Goal: Task Accomplishment & Management: Manage account settings

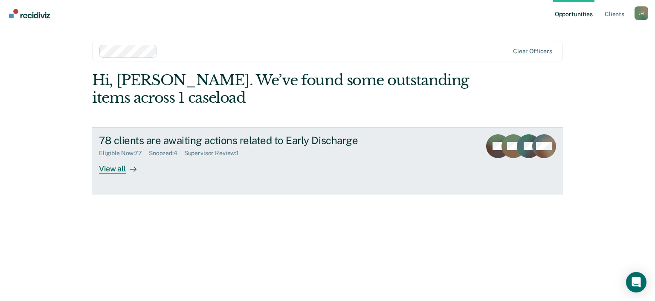
click at [119, 165] on div "View all" at bounding box center [123, 165] width 48 height 17
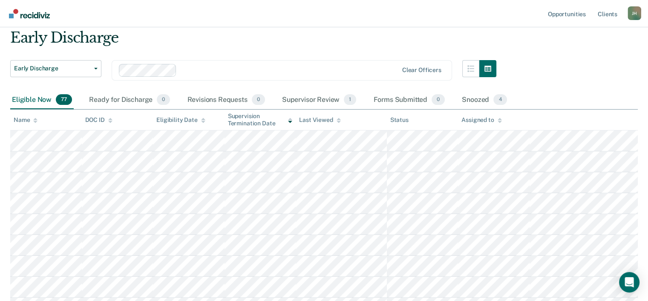
scroll to position [43, 0]
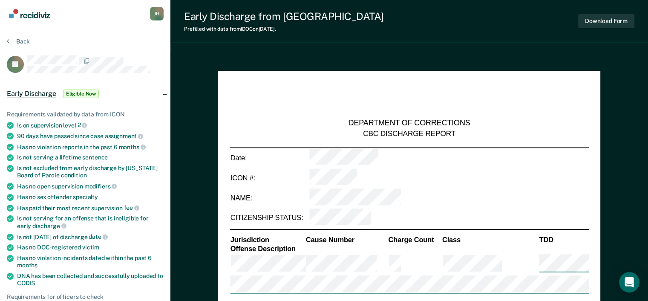
type textarea "x"
click at [7, 41] on icon at bounding box center [8, 41] width 3 height 7
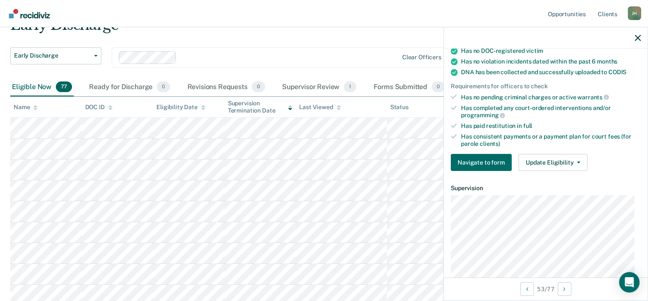
scroll to position [213, 0]
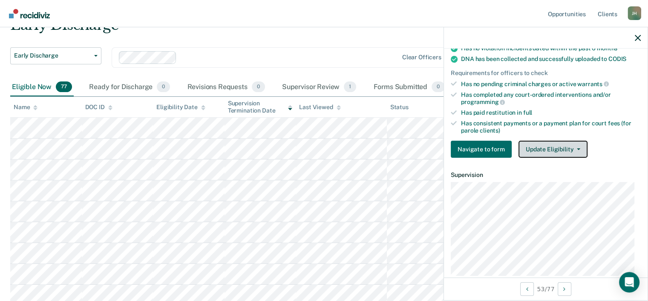
click at [554, 146] on button "Update Eligibility" at bounding box center [553, 149] width 69 height 17
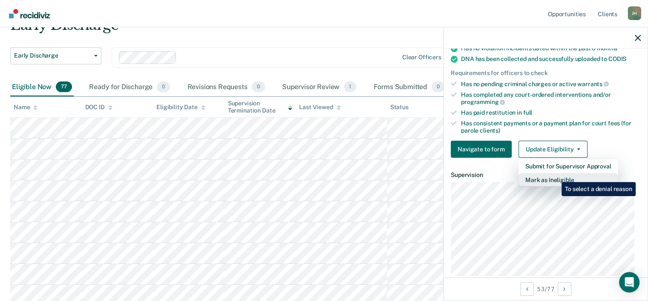
click at [556, 176] on button "Mark as Ineligible" at bounding box center [569, 180] width 100 height 14
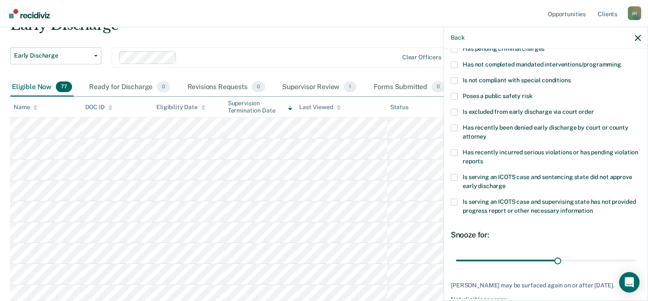
scroll to position [126, 0]
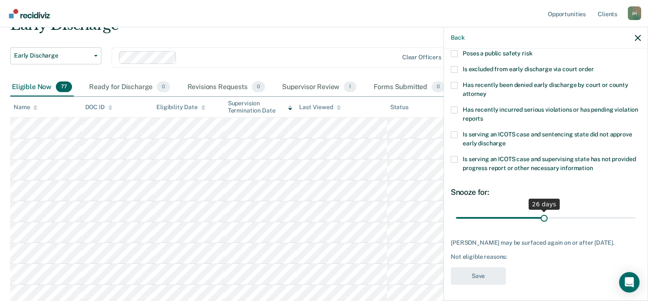
drag, startPoint x: 553, startPoint y: 218, endPoint x: 541, endPoint y: 215, distance: 12.3
click at [541, 215] on input "range" at bounding box center [546, 218] width 180 height 15
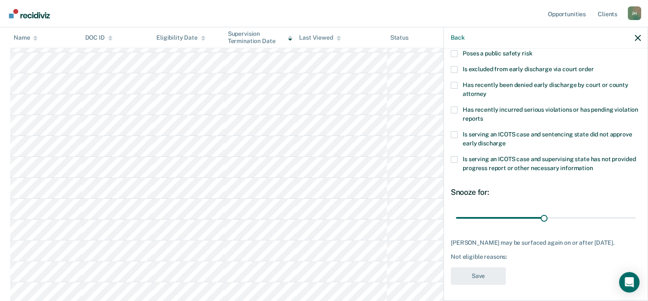
click at [455, 111] on span at bounding box center [454, 110] width 7 height 7
click at [483, 116] on input "Has recently incurred serious violations or has pending violation reports" at bounding box center [483, 116] width 0 height 0
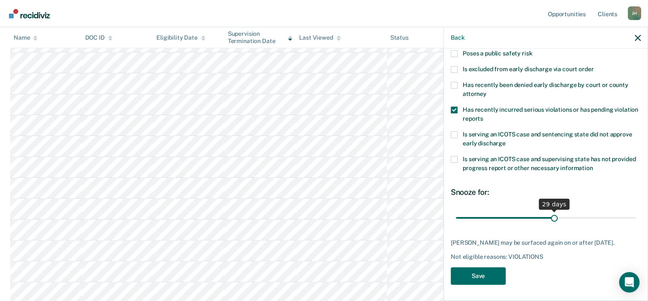
drag, startPoint x: 541, startPoint y: 216, endPoint x: 551, endPoint y: 215, distance: 10.3
type input "29"
click at [551, 215] on input "range" at bounding box center [546, 218] width 180 height 15
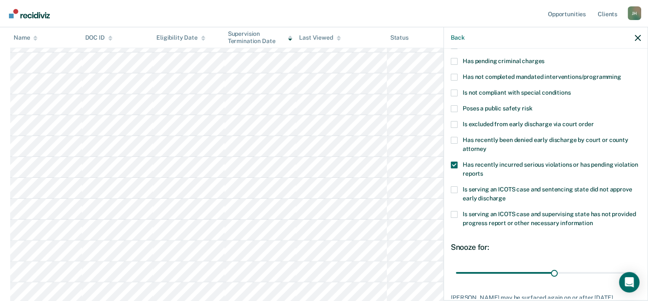
scroll to position [0, 0]
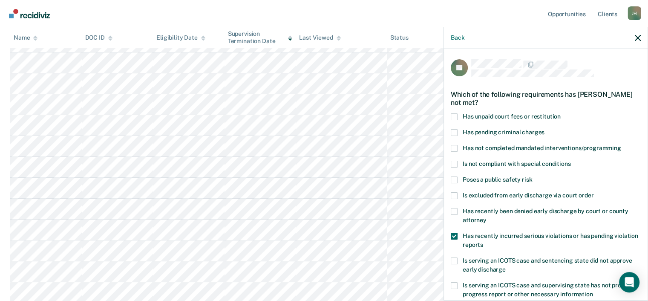
click at [455, 236] on span at bounding box center [454, 236] width 7 height 7
click at [483, 242] on input "Has recently incurred serious violations or has pending violation reports" at bounding box center [483, 242] width 0 height 0
click at [457, 41] on button "Back" at bounding box center [458, 37] width 14 height 7
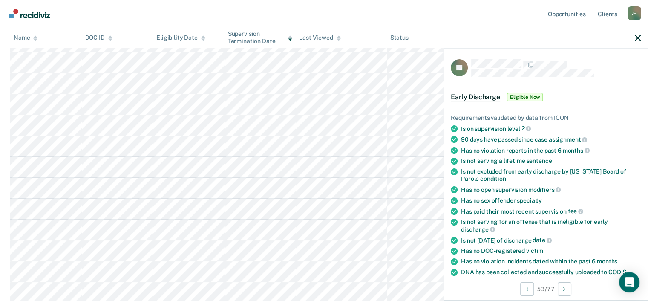
click at [637, 33] on div at bounding box center [546, 37] width 204 height 21
click at [636, 39] on icon "button" at bounding box center [638, 38] width 6 height 6
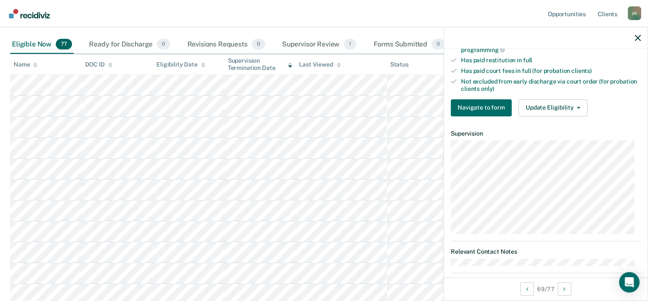
scroll to position [246, 0]
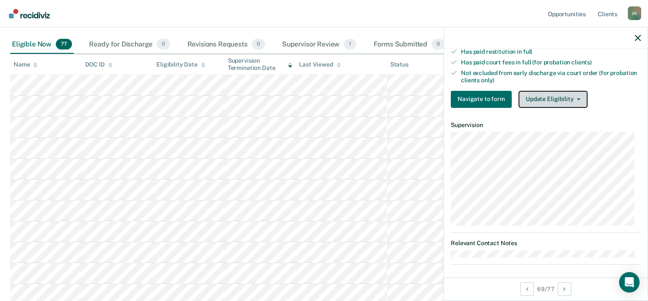
click at [575, 97] on button "Update Eligibility" at bounding box center [553, 99] width 69 height 17
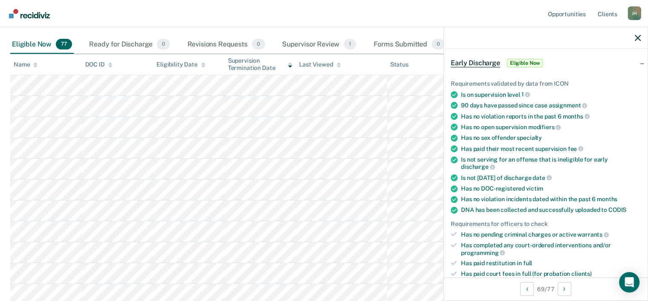
scroll to position [0, 0]
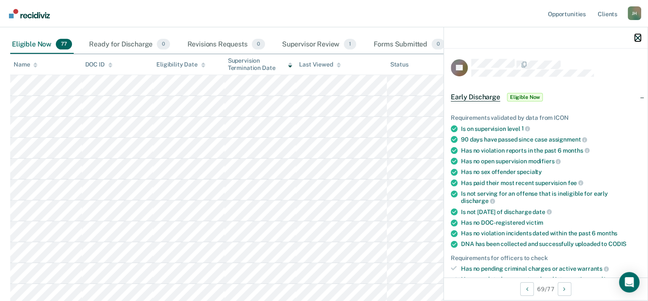
click at [635, 41] on icon "button" at bounding box center [638, 38] width 6 height 6
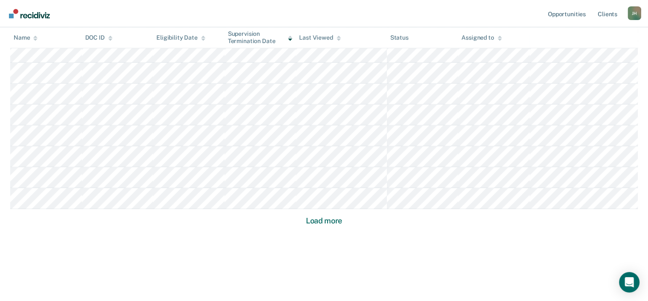
scroll to position [586, 0]
click at [340, 222] on button "Load more" at bounding box center [324, 221] width 41 height 10
click at [324, 220] on button "Load more" at bounding box center [324, 221] width 41 height 10
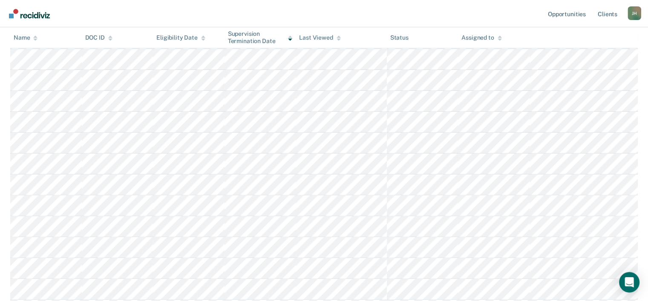
scroll to position [0, 0]
